Goal: Download file/media

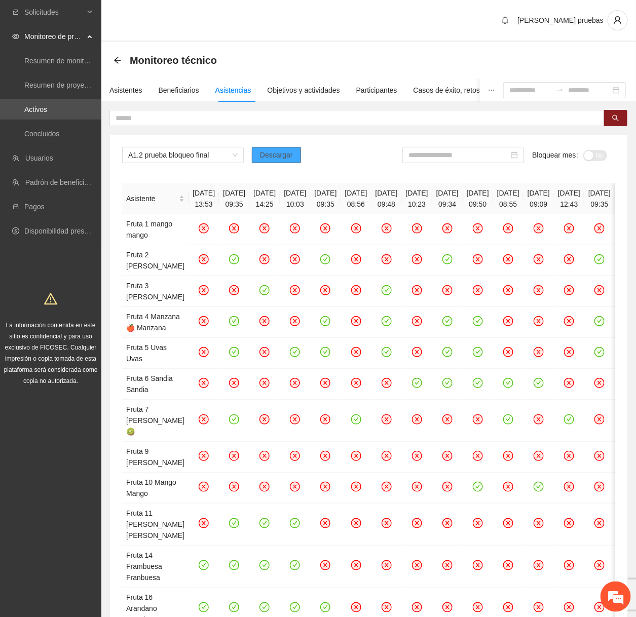
click at [276, 160] on span "Descargar" at bounding box center [276, 155] width 33 height 11
click at [285, 152] on span "Descargar" at bounding box center [276, 155] width 33 height 11
click at [284, 155] on span "Descargar" at bounding box center [276, 155] width 33 height 11
click at [291, 162] on button "Descargar" at bounding box center [276, 155] width 49 height 16
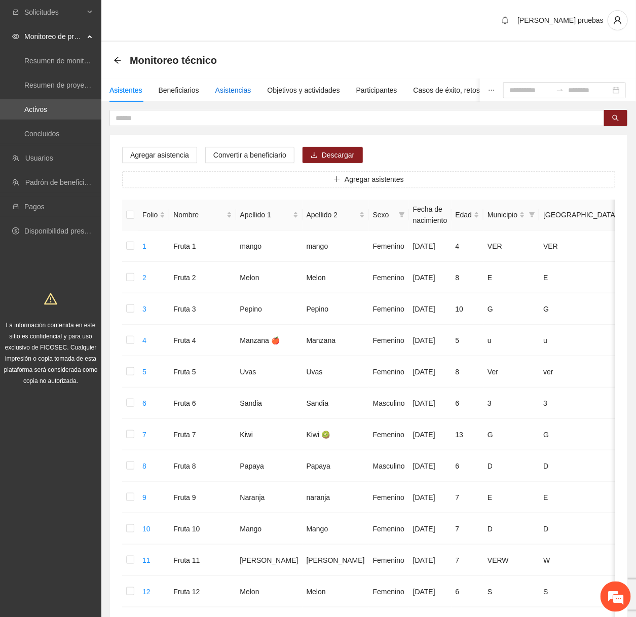
click at [235, 87] on div "Asistencias" at bounding box center [233, 90] width 36 height 11
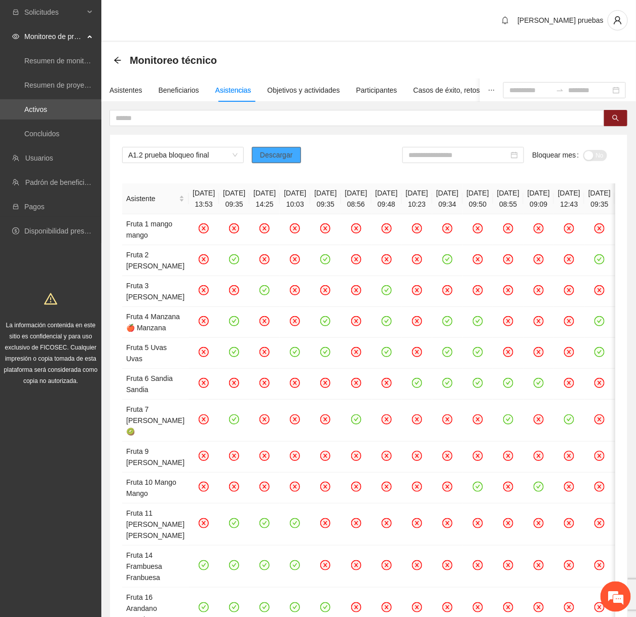
click at [273, 156] on span "Descargar" at bounding box center [276, 155] width 33 height 11
click at [279, 146] on div "A1.2 prueba bloqueo final Descargar Bloquear mes No Asistente [DATE] 13:53 [DAT…" at bounding box center [368, 428] width 517 height 587
click at [279, 148] on button "Descargar" at bounding box center [276, 155] width 49 height 16
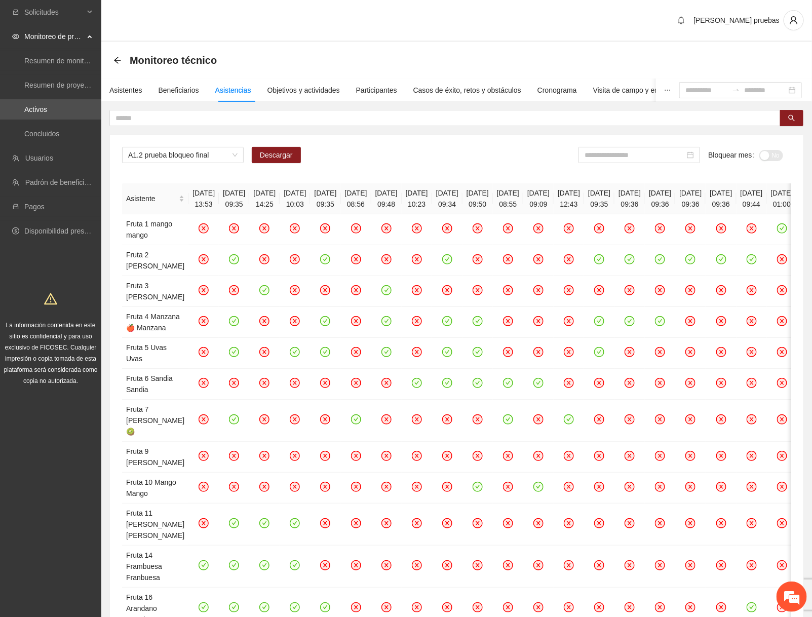
click at [273, 163] on div "A1.2 prueba bloqueo final Descargar Bloquear mes No" at bounding box center [457, 159] width 670 height 24
click at [283, 152] on span "Descargar" at bounding box center [276, 155] width 33 height 11
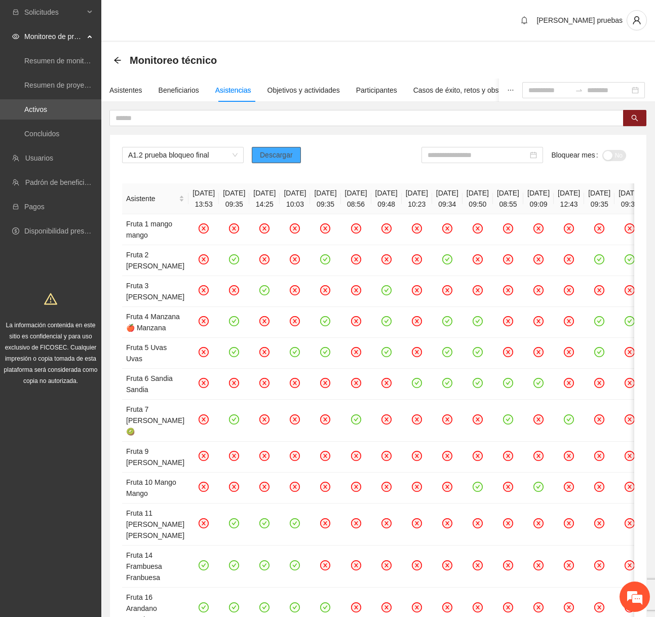
click at [288, 159] on span "Descargar" at bounding box center [276, 155] width 33 height 11
